Goal: Task Accomplishment & Management: Use online tool/utility

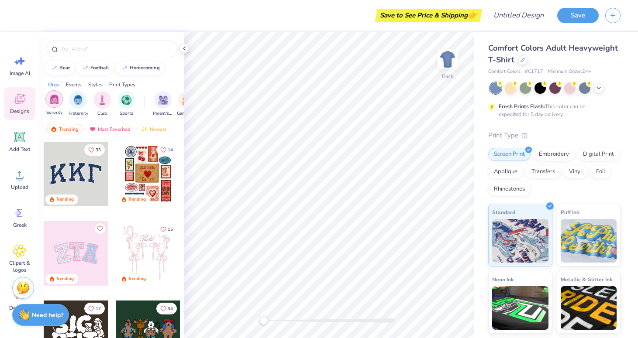
click at [55, 101] on img "filter for Sorority" at bounding box center [54, 99] width 10 height 10
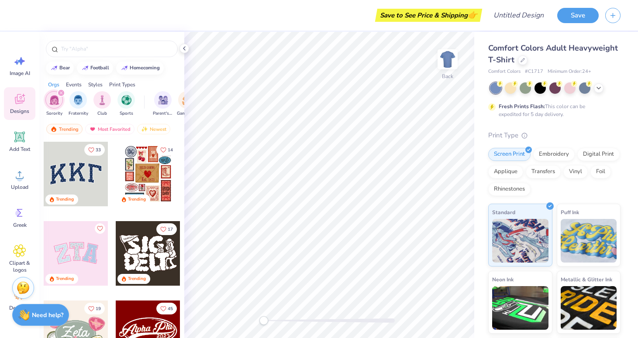
click at [70, 83] on div "Events" at bounding box center [74, 85] width 16 height 8
click at [53, 83] on div "Orgs" at bounding box center [53, 85] width 11 height 8
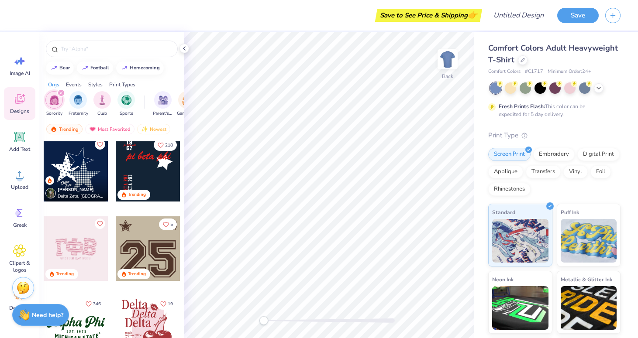
scroll to position [711, 0]
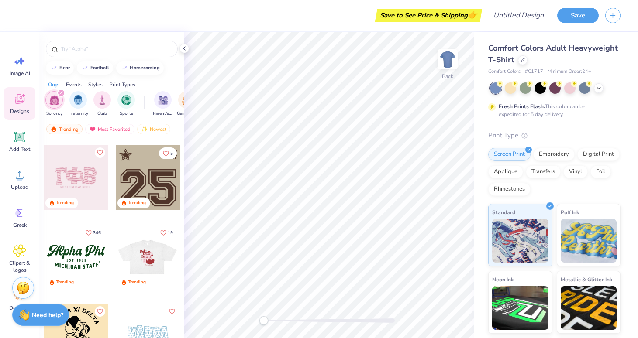
click at [137, 258] on div at bounding box center [148, 257] width 194 height 65
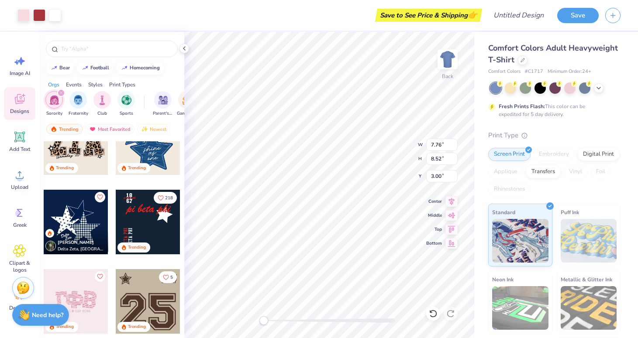
scroll to position [395, 0]
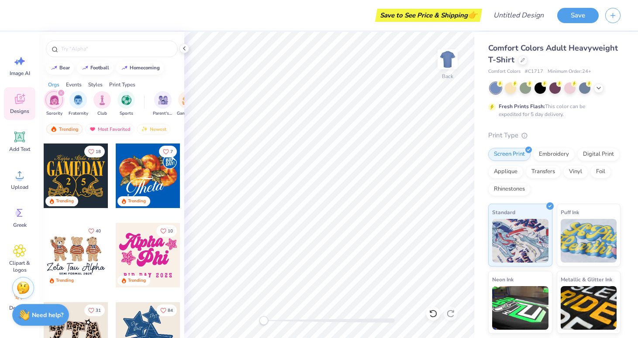
click at [55, 103] on img "filter for Sorority" at bounding box center [54, 100] width 10 height 10
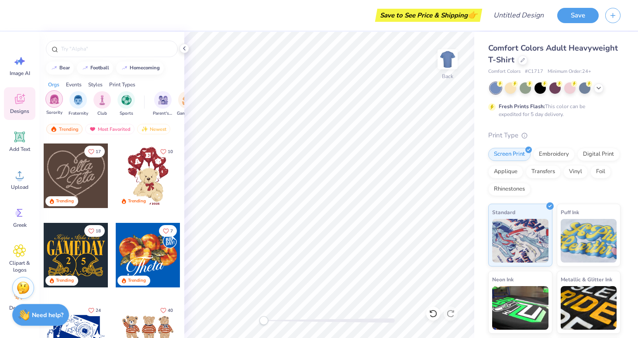
click at [55, 103] on img "filter for Sorority" at bounding box center [54, 99] width 10 height 10
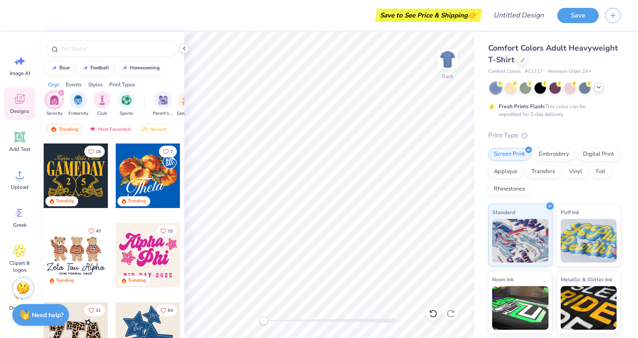
click at [598, 90] on icon at bounding box center [598, 87] width 7 height 7
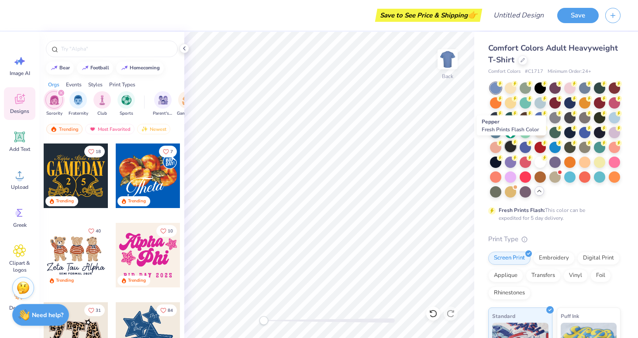
click at [510, 147] on div at bounding box center [510, 146] width 11 height 11
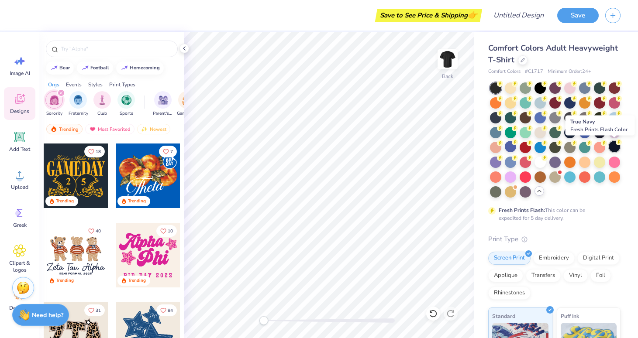
click at [612, 147] on div at bounding box center [613, 146] width 11 height 11
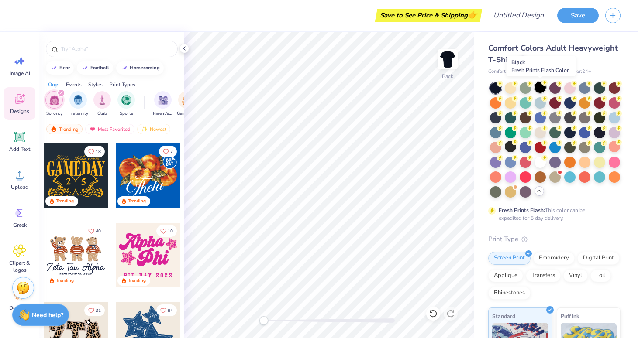
click at [541, 90] on div at bounding box center [539, 87] width 11 height 11
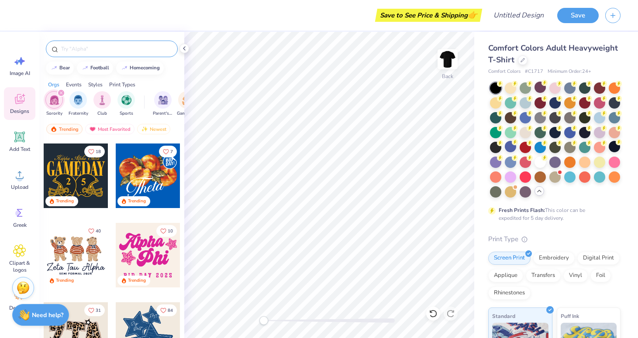
click at [100, 47] on input "text" at bounding box center [116, 49] width 112 height 9
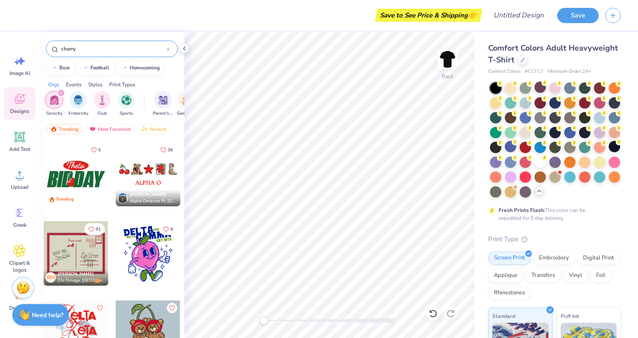
type input "cherry"
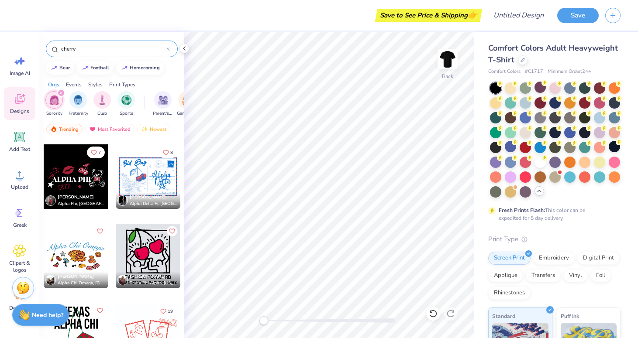
scroll to position [1209, 0]
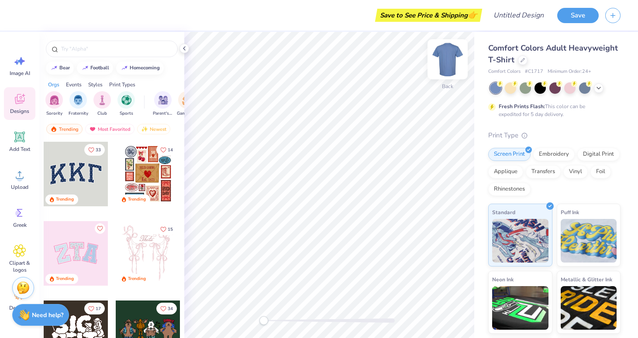
click at [451, 58] on img at bounding box center [447, 59] width 35 height 35
click at [451, 59] on img at bounding box center [447, 59] width 35 height 35
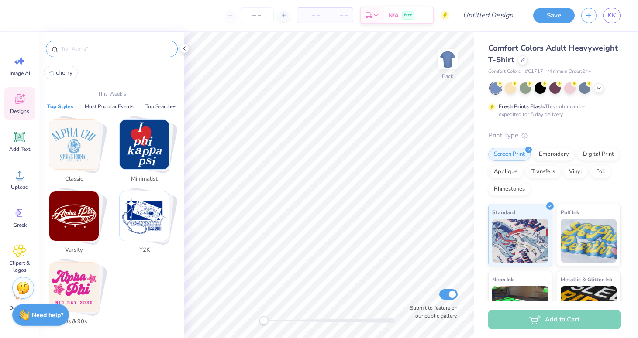
click at [119, 48] on input "text" at bounding box center [116, 49] width 112 height 9
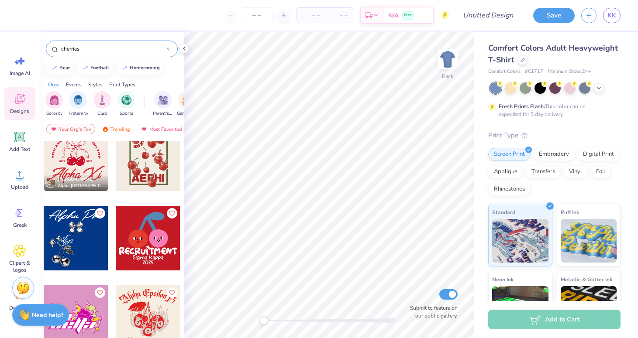
scroll to position [1329, 0]
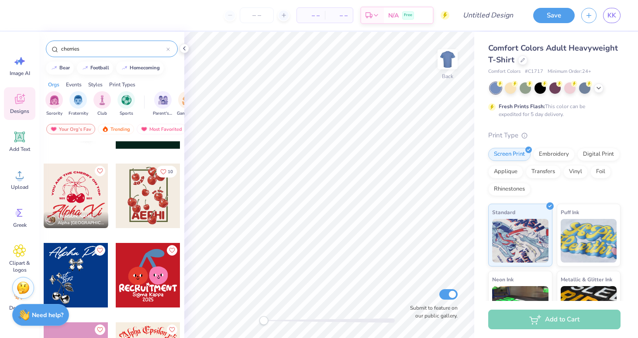
type input "cherries"
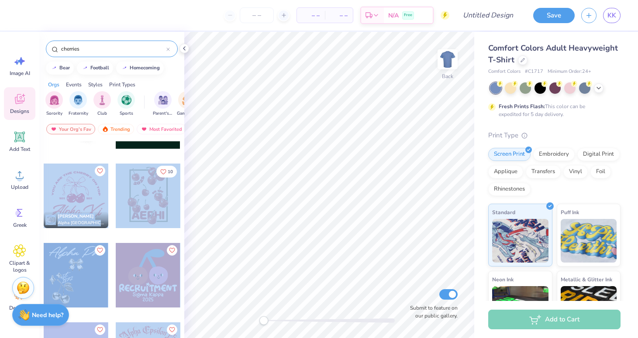
click at [320, 158] on div "– – Per Item – – Total Est. Delivery N/A Free Design Title Save KK Image AI Des…" at bounding box center [319, 169] width 638 height 338
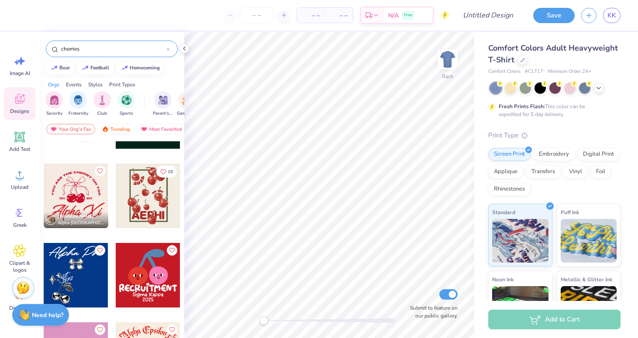
click at [70, 204] on div at bounding box center [76, 196] width 65 height 65
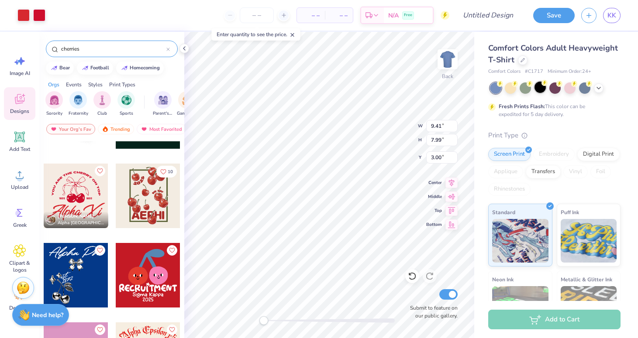
click at [540, 89] on div at bounding box center [539, 87] width 11 height 11
click at [601, 90] on icon at bounding box center [598, 87] width 7 height 7
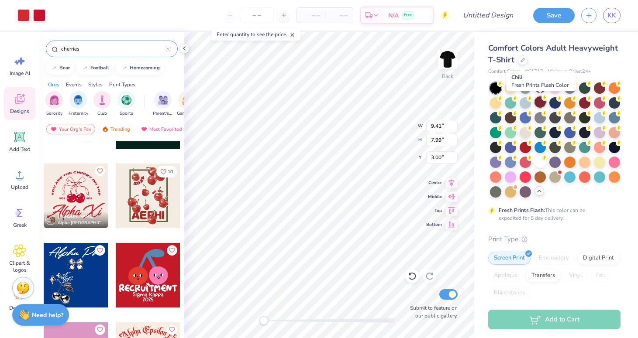
click at [542, 102] on div at bounding box center [539, 101] width 11 height 11
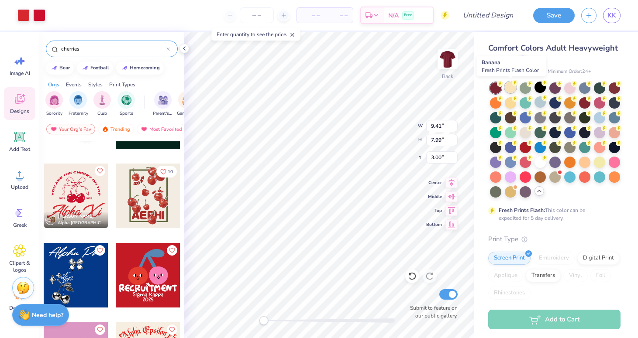
click at [513, 87] on div at bounding box center [510, 87] width 11 height 11
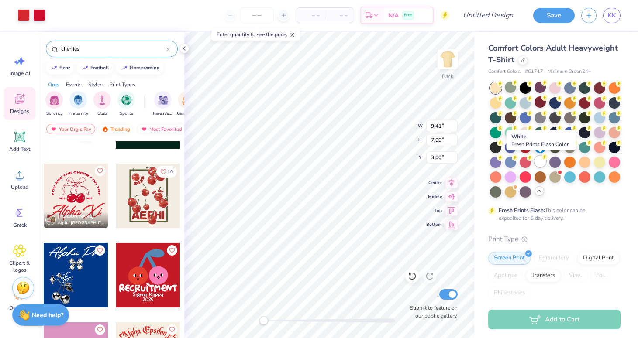
click at [540, 162] on div at bounding box center [539, 161] width 11 height 11
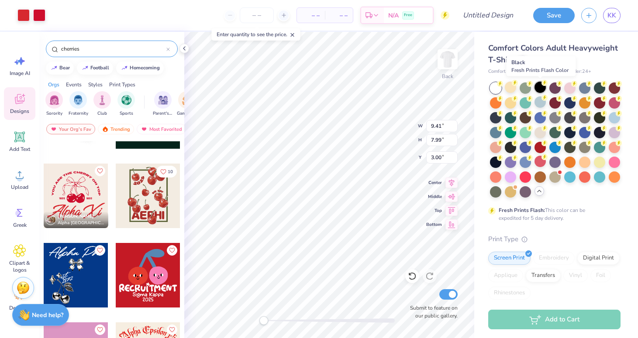
click at [540, 91] on div at bounding box center [539, 87] width 11 height 11
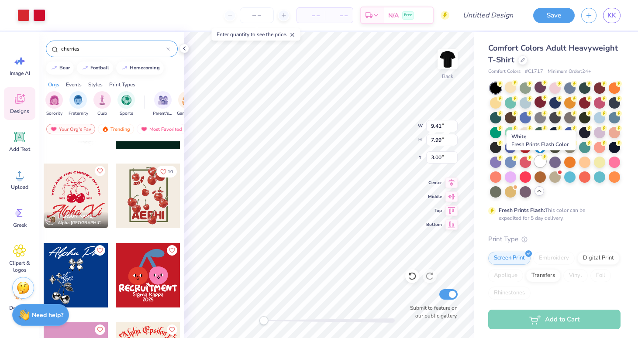
click at [539, 160] on div at bounding box center [539, 161] width 11 height 11
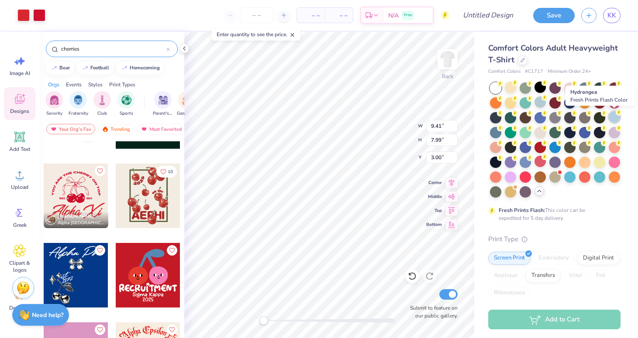
click at [617, 119] on div at bounding box center [613, 116] width 11 height 11
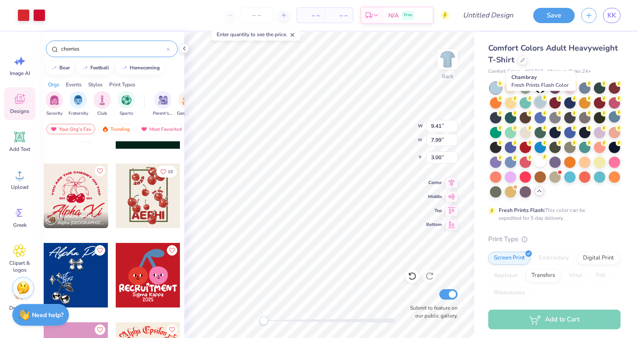
click at [539, 102] on div at bounding box center [539, 101] width 11 height 11
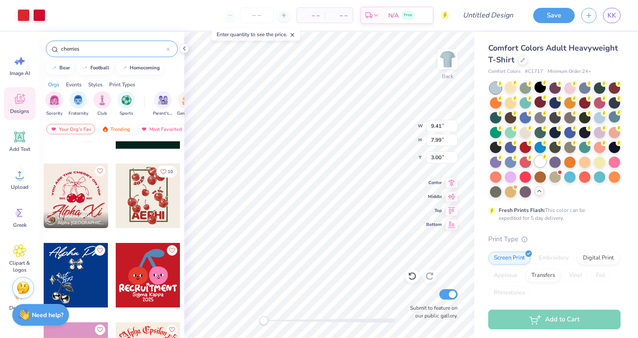
click at [540, 162] on div at bounding box center [539, 161] width 11 height 11
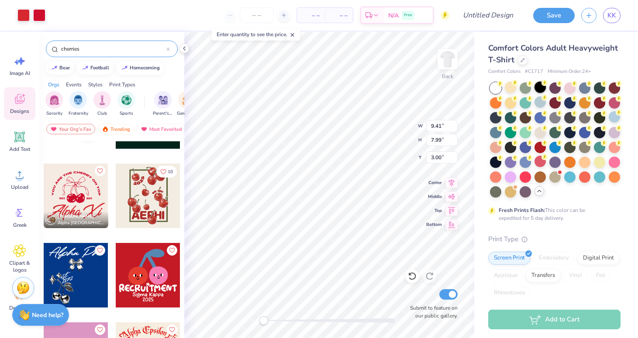
click at [534, 90] on div at bounding box center [539, 87] width 11 height 11
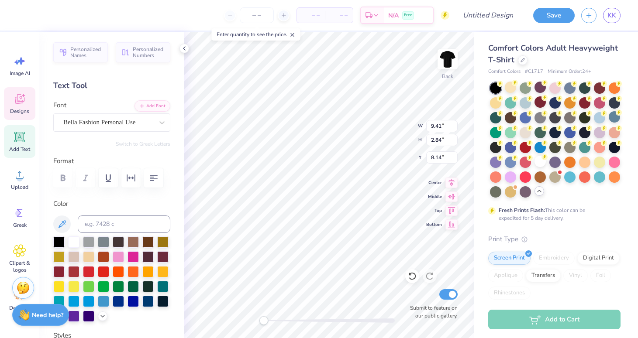
scroll to position [0, 1]
type textarea "Gamma Phi"
click at [23, 107] on div "Designs" at bounding box center [19, 103] width 31 height 33
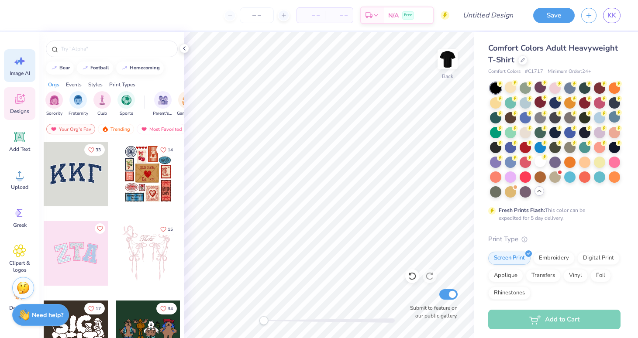
click at [17, 57] on icon at bounding box center [19, 61] width 13 height 13
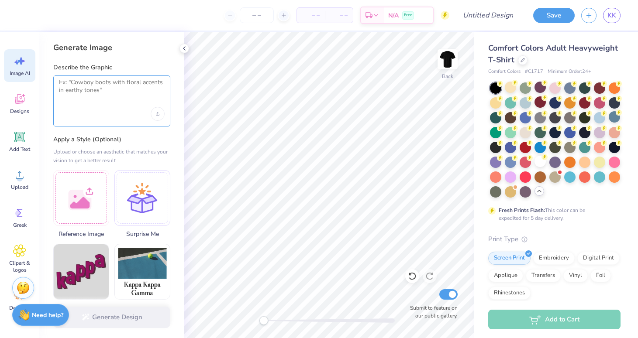
click at [92, 87] on textarea at bounding box center [112, 90] width 106 height 22
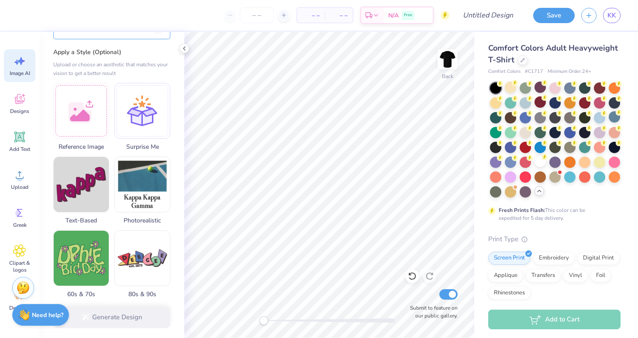
scroll to position [99, 0]
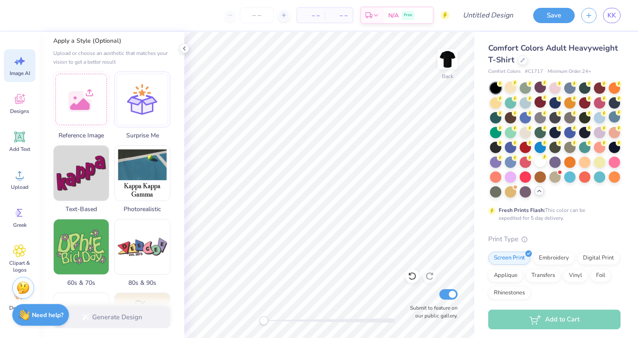
click at [92, 108] on div at bounding box center [81, 100] width 56 height 56
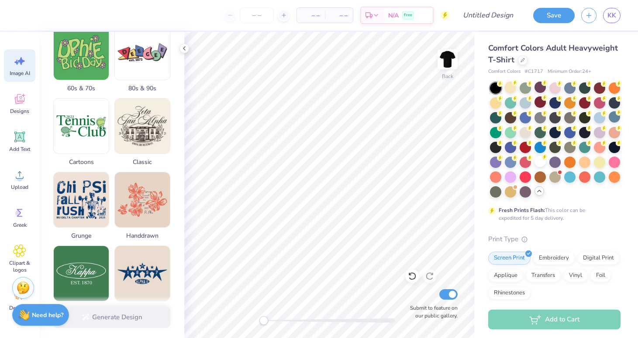
scroll to position [0, 0]
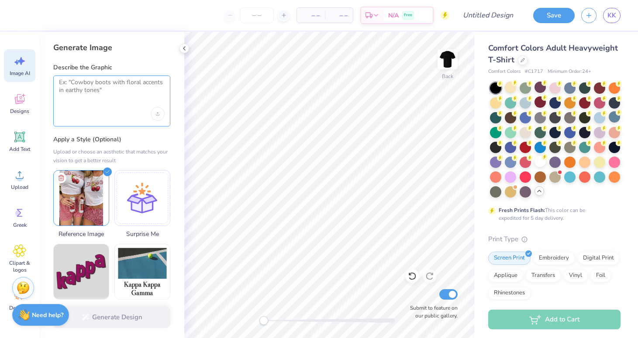
click at [76, 93] on textarea at bounding box center [112, 90] width 106 height 22
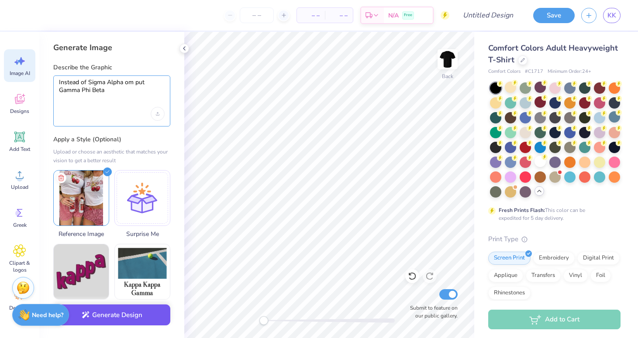
type textarea "Instead of Sigma Alpha om put Gamma Phi Beta"
click at [116, 309] on button "Generate Design" at bounding box center [111, 315] width 117 height 21
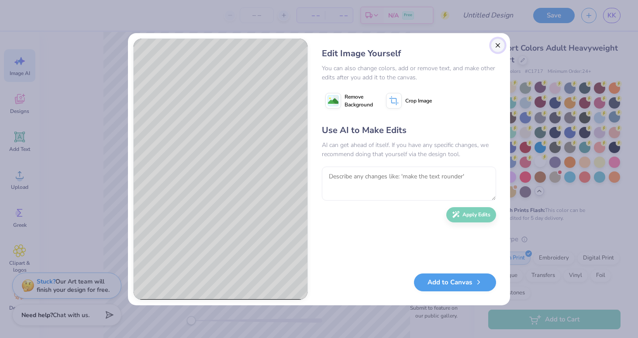
click at [492, 41] on button "Close" at bounding box center [498, 45] width 14 height 14
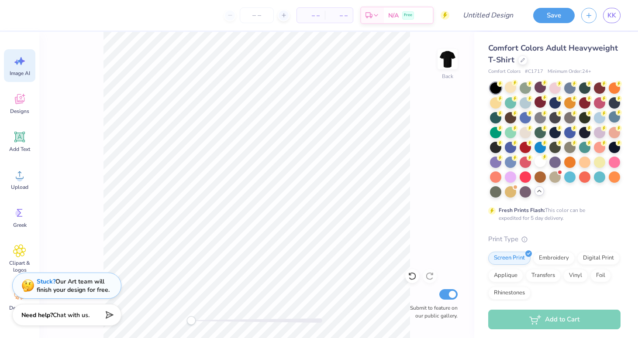
click at [22, 74] on span "Image AI" at bounding box center [20, 73] width 21 height 7
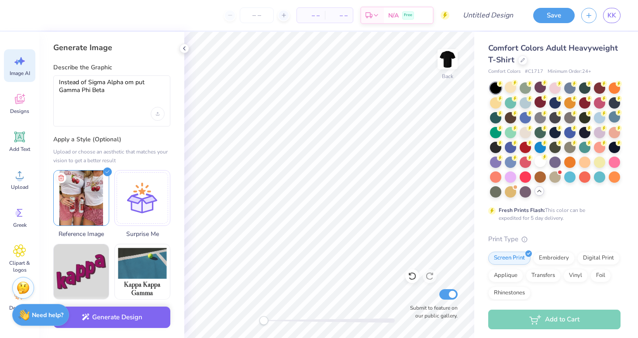
scroll to position [0, 0]
drag, startPoint x: 119, startPoint y: 87, endPoint x: 50, endPoint y: 84, distance: 69.0
click at [50, 84] on div "Generate Image Describe the Graphic Instead of Sigma Alpha om put Gamma Phi Bet…" at bounding box center [111, 185] width 145 height 306
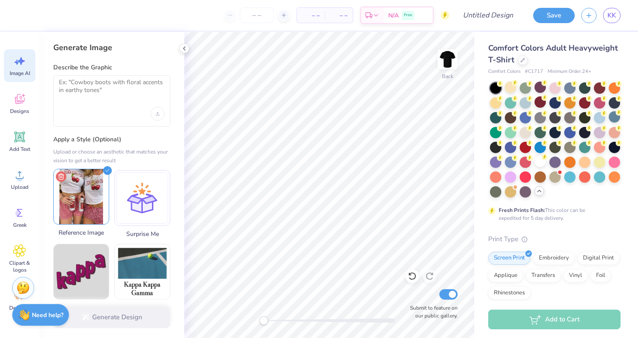
click at [62, 174] on icon at bounding box center [61, 177] width 10 height 10
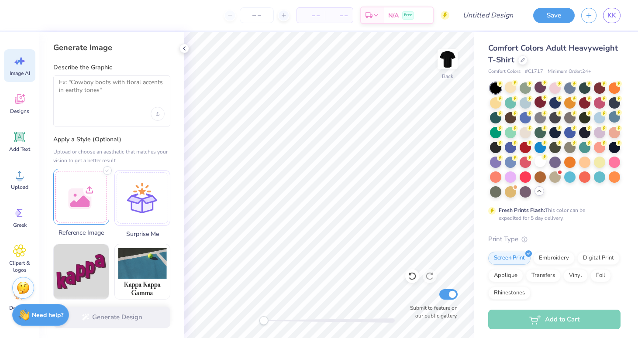
click at [69, 192] on div at bounding box center [81, 197] width 56 height 56
click at [129, 107] on div at bounding box center [112, 114] width 106 height 14
click at [126, 82] on textarea at bounding box center [112, 90] width 106 height 22
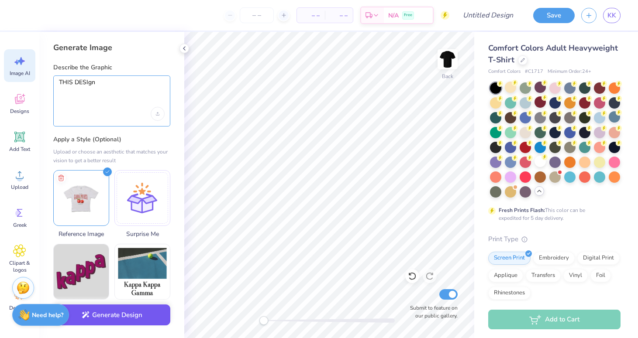
type textarea "THIS DESIgn"
click at [136, 317] on button "Generate Design" at bounding box center [111, 315] width 117 height 21
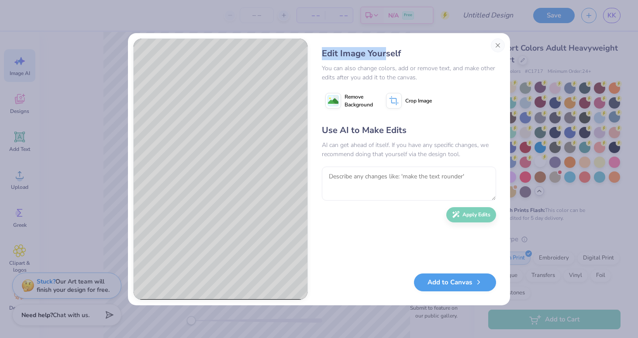
drag, startPoint x: 361, startPoint y: 41, endPoint x: 383, endPoint y: 58, distance: 28.6
click at [384, 58] on div "Edit Image Yourself You can also change colors, add or remove text, and make ot…" at bounding box center [409, 169] width 192 height 262
click at [396, 79] on div "You can also change colors, add or remove text, and make other edits after you …" at bounding box center [409, 73] width 174 height 18
click at [363, 50] on div "Edit Image Yourself" at bounding box center [409, 53] width 174 height 13
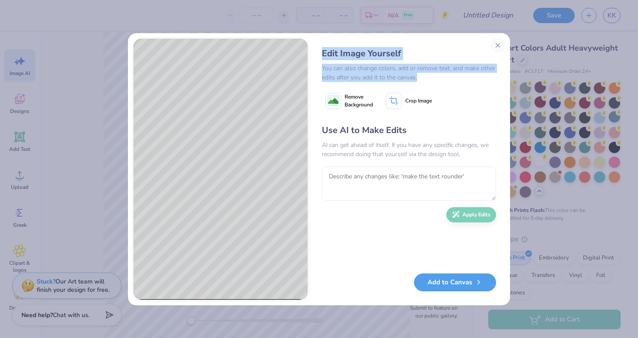
drag, startPoint x: 363, startPoint y: 46, endPoint x: 413, endPoint y: 82, distance: 62.2
click at [421, 80] on div "Edit Image Yourself You can also change colors, add or remove text, and make ot…" at bounding box center [409, 169] width 192 height 262
click at [413, 82] on div "Edit Image Yourself You can also change colors, add or remove text, and make ot…" at bounding box center [409, 169] width 192 height 262
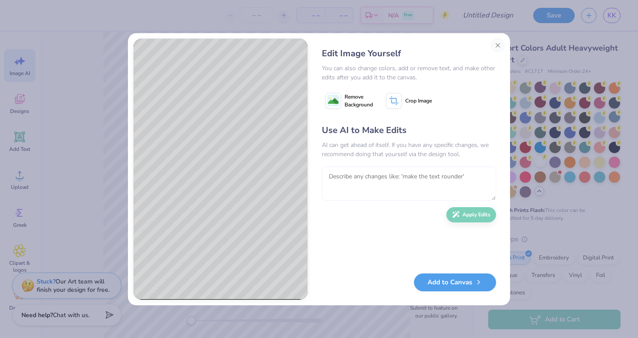
click at [368, 174] on textarea at bounding box center [409, 184] width 174 height 34
click at [498, 38] on div "Edit Image Yourself You can also change colors, add or remove text, and make ot…" at bounding box center [319, 169] width 382 height 272
click at [496, 40] on button "Close" at bounding box center [498, 45] width 14 height 14
